Goal: Task Accomplishment & Management: Complete application form

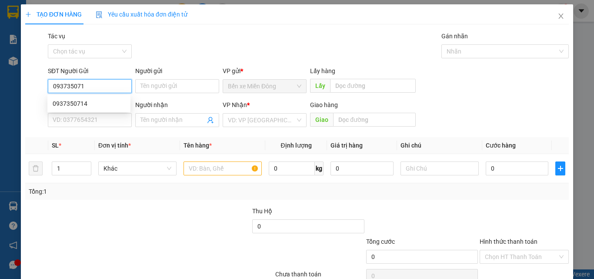
type input "0937350714"
click at [99, 108] on div "0937350714" at bounding box center [88, 104] width 83 height 14
type input "0987753778"
type input "0937350714"
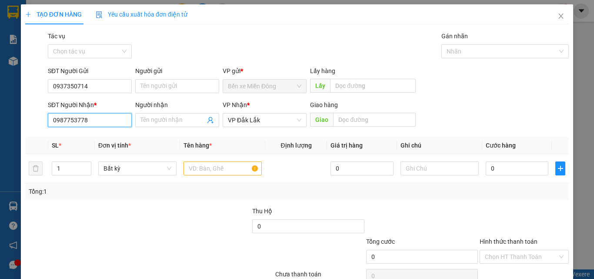
drag, startPoint x: 116, startPoint y: 125, endPoint x: 135, endPoint y: 126, distance: 18.8
click at [117, 125] on input "0987753778" at bounding box center [90, 120] width 84 height 14
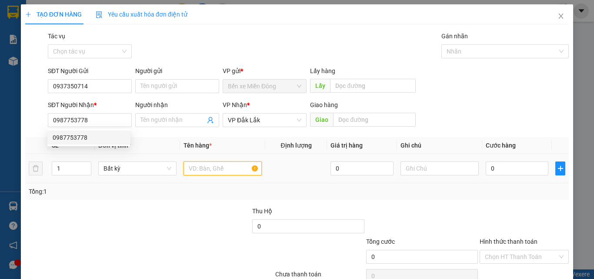
click at [208, 172] on input "text" at bounding box center [223, 168] width 78 height 14
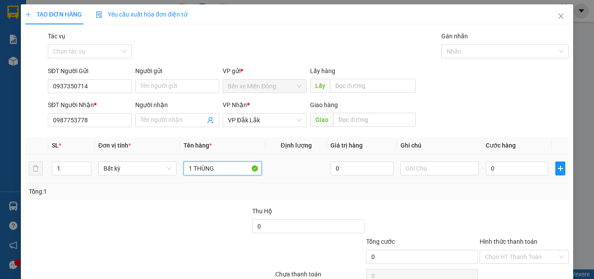
type input "1 THÙNG"
click at [496, 178] on td "0" at bounding box center [518, 168] width 70 height 29
drag, startPoint x: 499, startPoint y: 171, endPoint x: 490, endPoint y: 176, distance: 9.7
click at [498, 172] on input "0" at bounding box center [517, 168] width 63 height 14
type input "08"
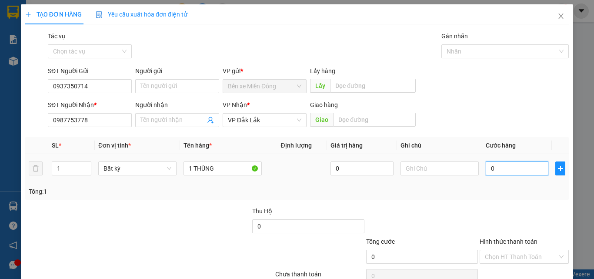
type input "8"
type input "080"
type input "80"
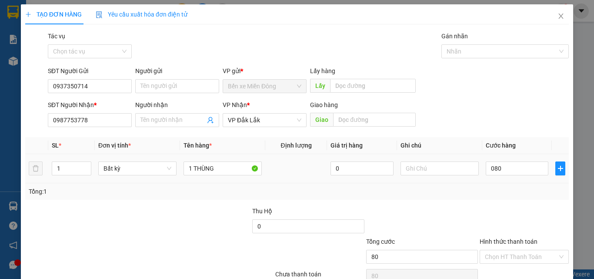
type input "80.000"
drag, startPoint x: 513, startPoint y: 195, endPoint x: 527, endPoint y: 247, distance: 53.5
click at [513, 197] on div "Tổng: 1" at bounding box center [297, 191] width 544 height 17
click at [524, 252] on input "Hình thức thanh toán" at bounding box center [521, 256] width 73 height 13
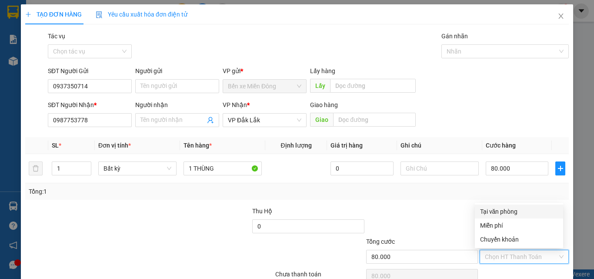
click at [520, 206] on div "Tại văn phòng" at bounding box center [519, 212] width 88 height 14
type input "0"
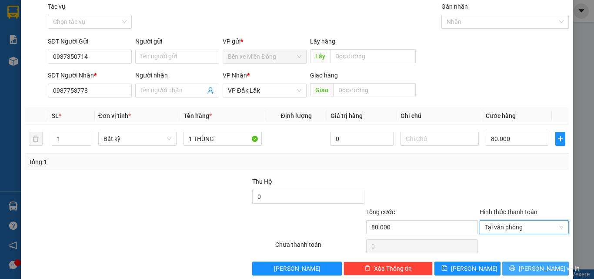
scroll to position [43, 0]
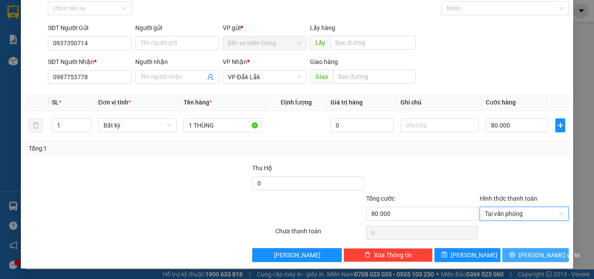
click at [524, 259] on button "[PERSON_NAME] và In" at bounding box center [536, 255] width 67 height 14
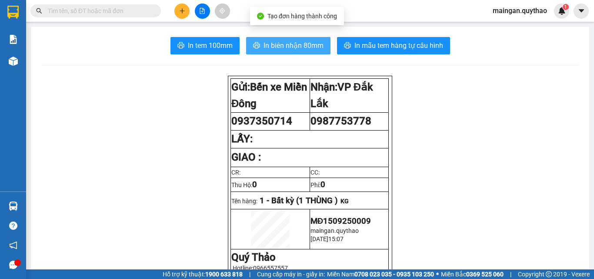
click at [277, 43] on span "In biên nhận 80mm" at bounding box center [294, 45] width 60 height 11
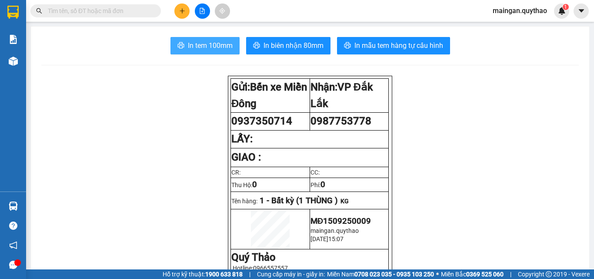
click at [221, 53] on button "In tem 100mm" at bounding box center [205, 45] width 69 height 17
click at [180, 11] on icon "plus" at bounding box center [182, 11] width 6 height 6
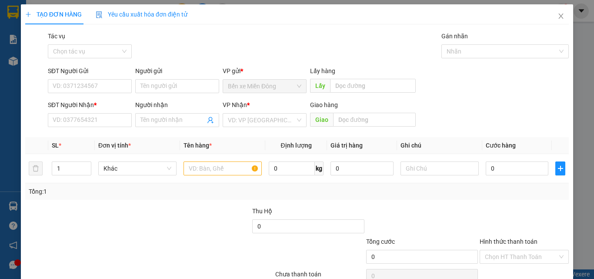
drag, startPoint x: 186, startPoint y: 129, endPoint x: 190, endPoint y: 138, distance: 10.1
click at [191, 133] on div "Transit Pickup Surcharge Ids Transit Deliver Surcharge Ids Transit Deliver Surc…" at bounding box center [297, 168] width 544 height 274
click at [205, 164] on input "text" at bounding box center [223, 168] width 78 height 14
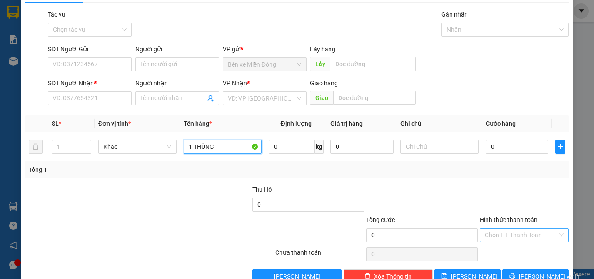
scroll to position [43, 0]
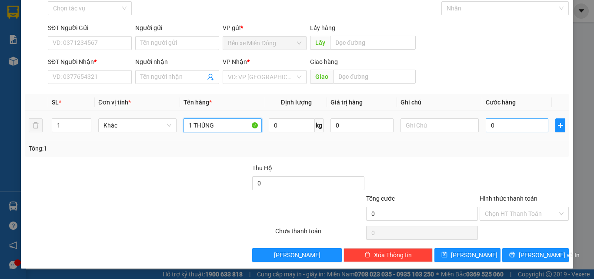
type input "1 THÙNG"
click at [492, 122] on input "0" at bounding box center [517, 125] width 63 height 14
type input "05"
type input "5"
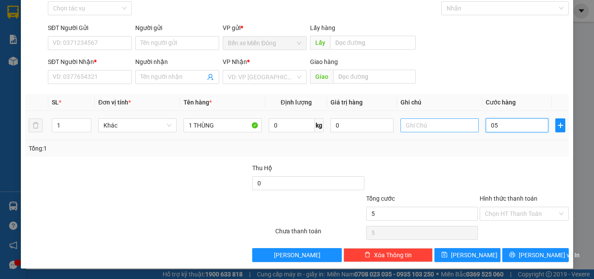
type input "0"
type input "06"
type input "6"
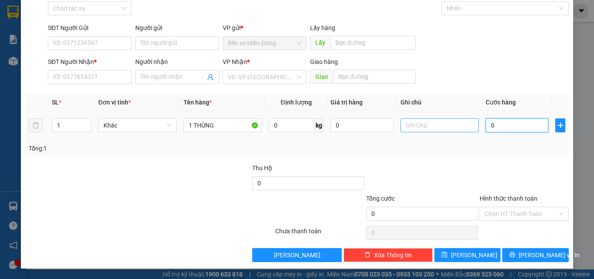
type input "6"
type input "060"
type input "60"
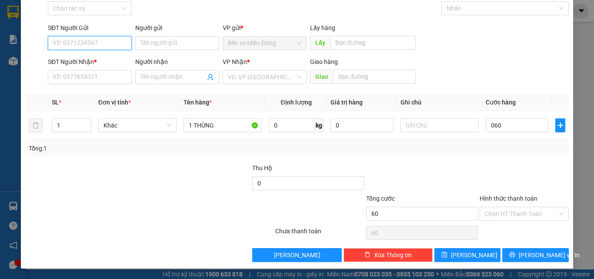
type input "60.000"
click at [97, 43] on input "SĐT Người Gửi" at bounding box center [90, 43] width 84 height 14
type input "0909609374"
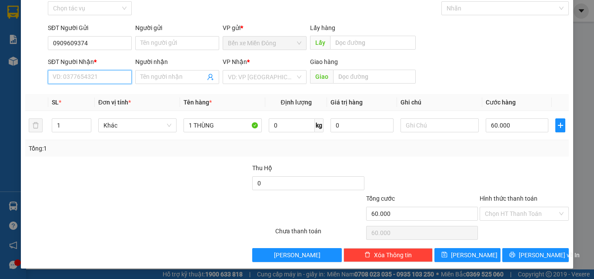
click at [98, 72] on input "SĐT Người Nhận *" at bounding box center [90, 77] width 84 height 14
click at [94, 94] on div "0376829050" at bounding box center [89, 95] width 73 height 10
type input "0376829050"
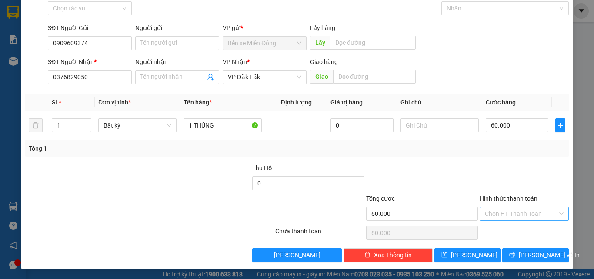
click at [523, 217] on input "Hình thức thanh toán" at bounding box center [521, 213] width 73 height 13
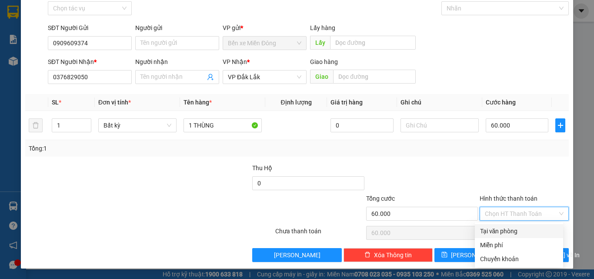
drag, startPoint x: 533, startPoint y: 229, endPoint x: 543, endPoint y: 235, distance: 11.1
click at [534, 230] on div "Tại văn phòng" at bounding box center [519, 231] width 78 height 10
type input "0"
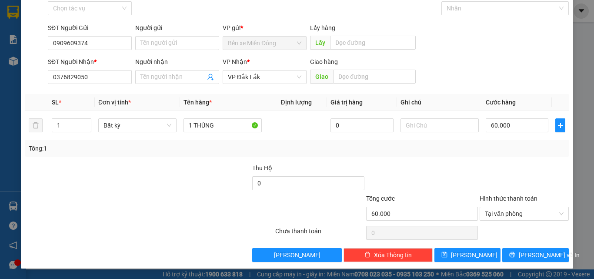
drag, startPoint x: 529, startPoint y: 247, endPoint x: 526, endPoint y: 263, distance: 16.8
click at [529, 247] on div "Transit Pickup Surcharge Ids Transit Deliver Surcharge Ids Transit Deliver Surc…" at bounding box center [297, 125] width 544 height 274
click at [516, 221] on div "Hình thức thanh toán Tại văn phòng" at bounding box center [524, 209] width 89 height 30
drag, startPoint x: 516, startPoint y: 221, endPoint x: 517, endPoint y: 229, distance: 7.5
click at [517, 222] on div "Hình thức thanh toán Tại văn phòng" at bounding box center [524, 209] width 89 height 30
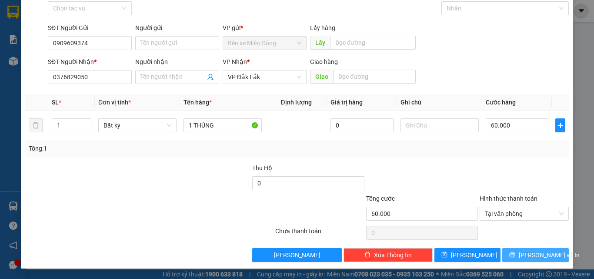
click at [520, 249] on div "Transit Pickup Surcharge Ids Transit Deliver Surcharge Ids Transit Deliver Surc…" at bounding box center [297, 125] width 544 height 274
click at [520, 251] on button "[PERSON_NAME] và In" at bounding box center [536, 255] width 67 height 14
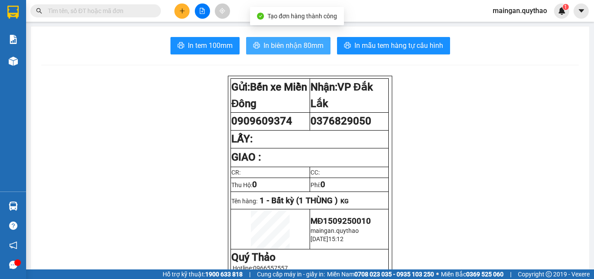
click at [258, 45] on button "In biên nhận 80mm" at bounding box center [288, 45] width 84 height 17
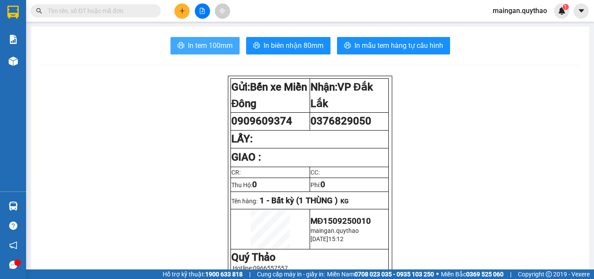
click at [212, 45] on span "In tem 100mm" at bounding box center [210, 45] width 45 height 11
